Goal: Use online tool/utility: Use online tool/utility

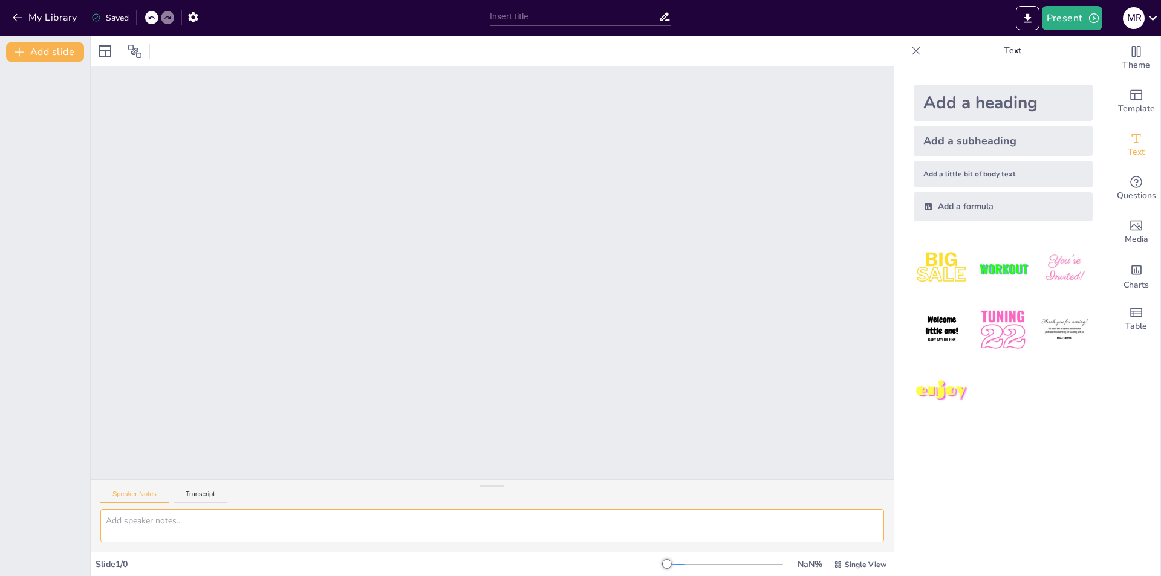
click at [180, 521] on textarea at bounding box center [492, 525] width 784 height 33
click at [205, 492] on button "Transcript" at bounding box center [201, 496] width 54 height 13
click at [196, 523] on textarea at bounding box center [492, 525] width 784 height 33
paste textarea
click at [448, 519] on textarea at bounding box center [492, 525] width 784 height 33
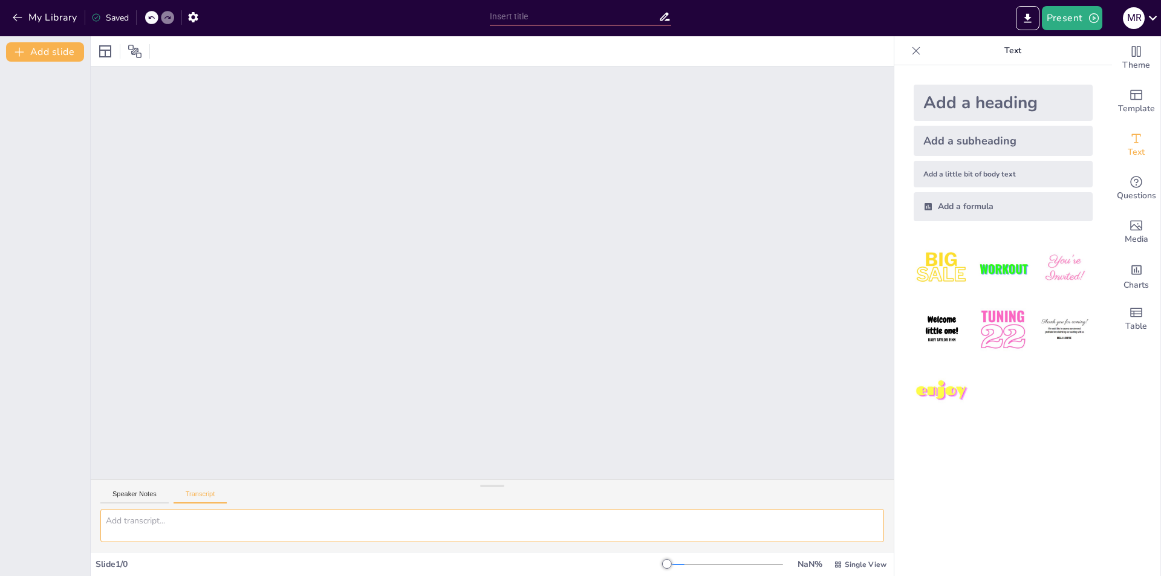
click at [454, 522] on textarea at bounding box center [492, 525] width 784 height 33
click at [985, 333] on img at bounding box center [1003, 330] width 56 height 56
